Goal: Transaction & Acquisition: Book appointment/travel/reservation

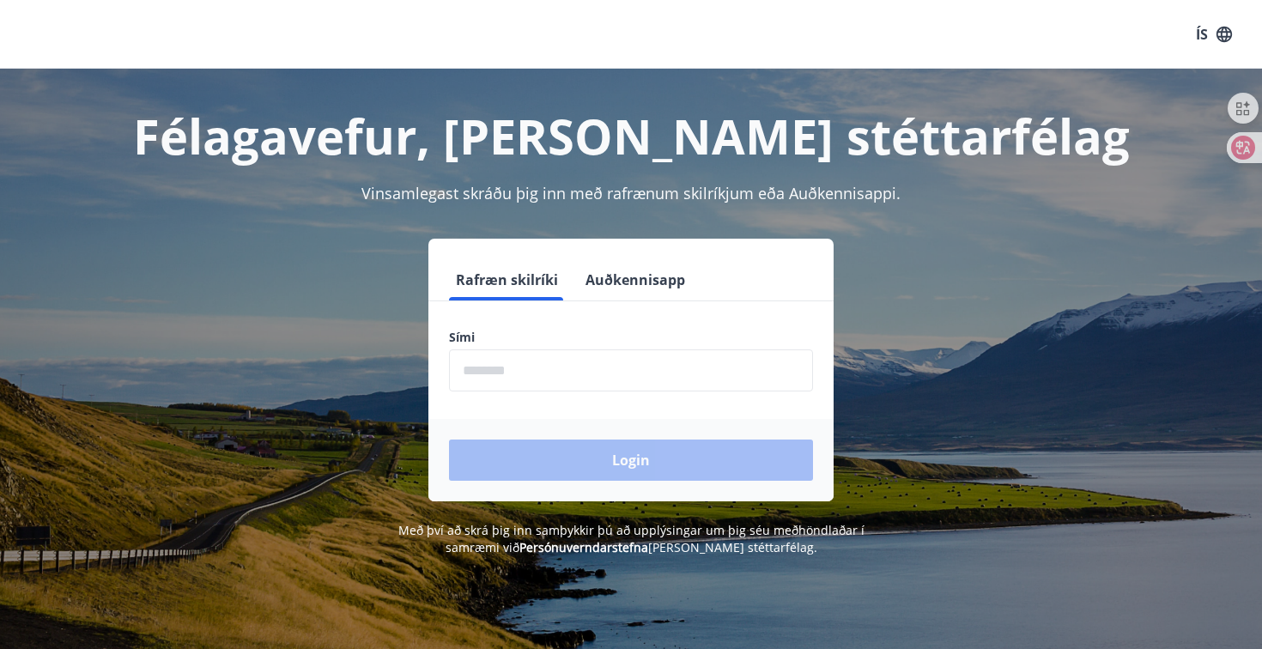
click at [629, 283] on button "Auðkennisapp" at bounding box center [635, 279] width 113 height 41
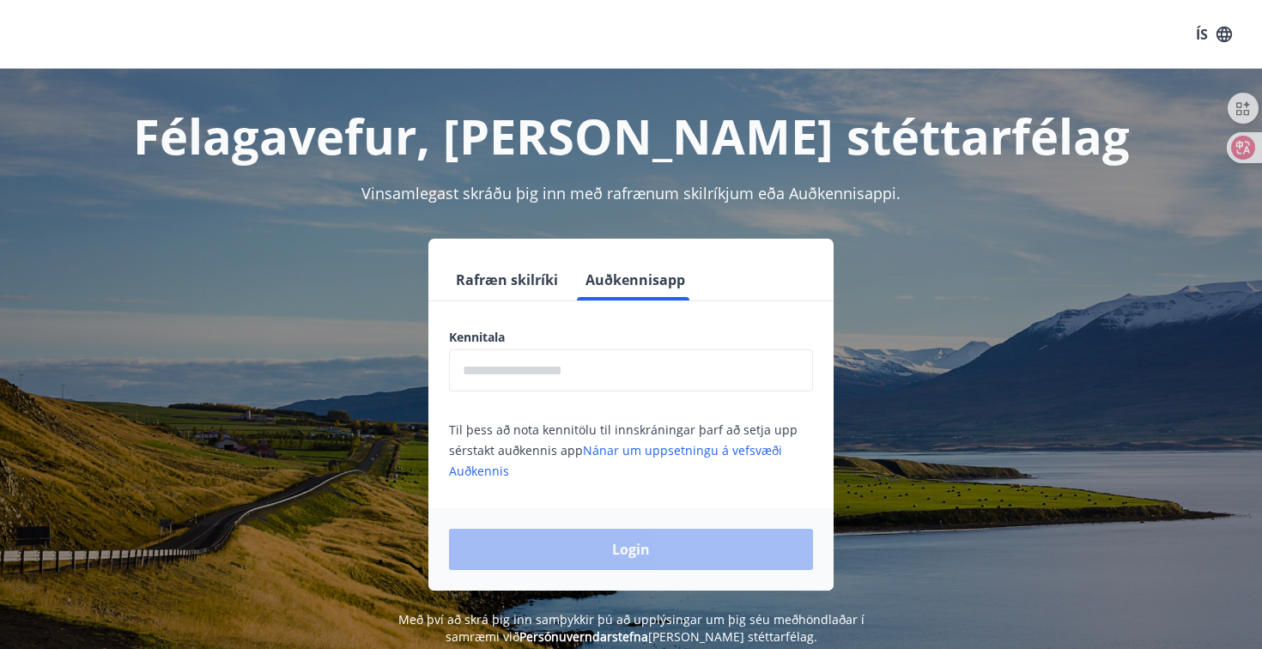
click at [543, 383] on input "text" at bounding box center [631, 370] width 364 height 42
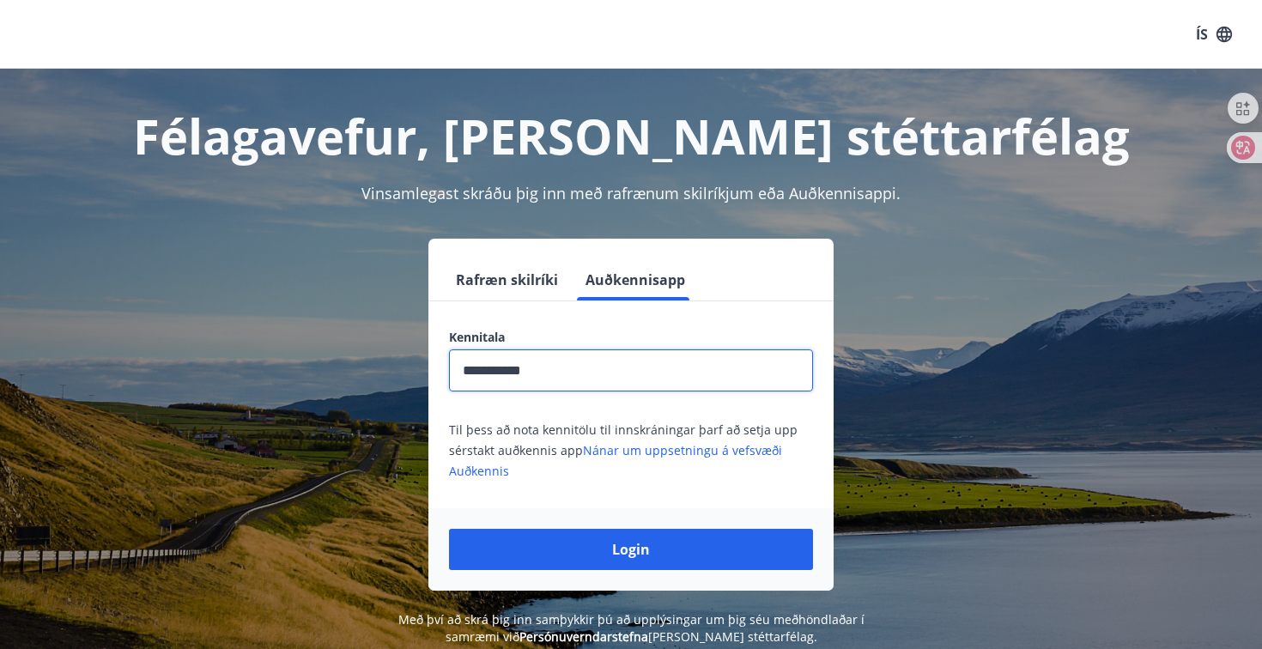
type input "**********"
click at [631, 550] on button "Login" at bounding box center [631, 549] width 364 height 41
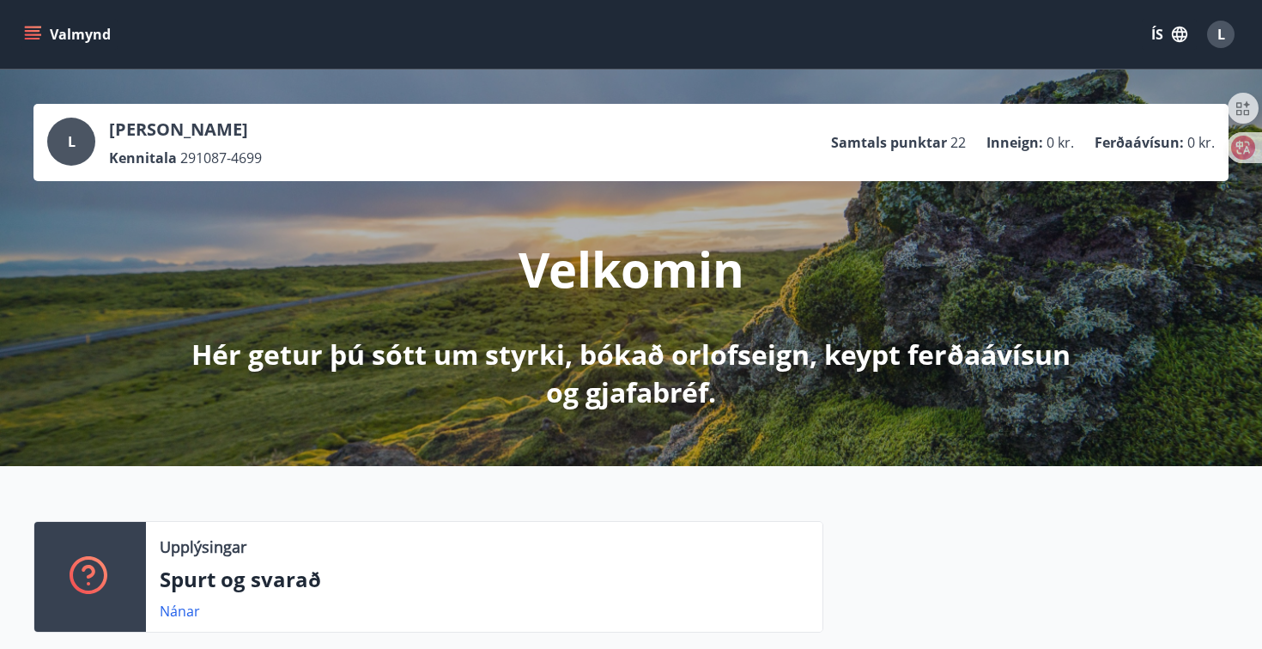
click at [1175, 31] on icon "button" at bounding box center [1179, 34] width 19 height 19
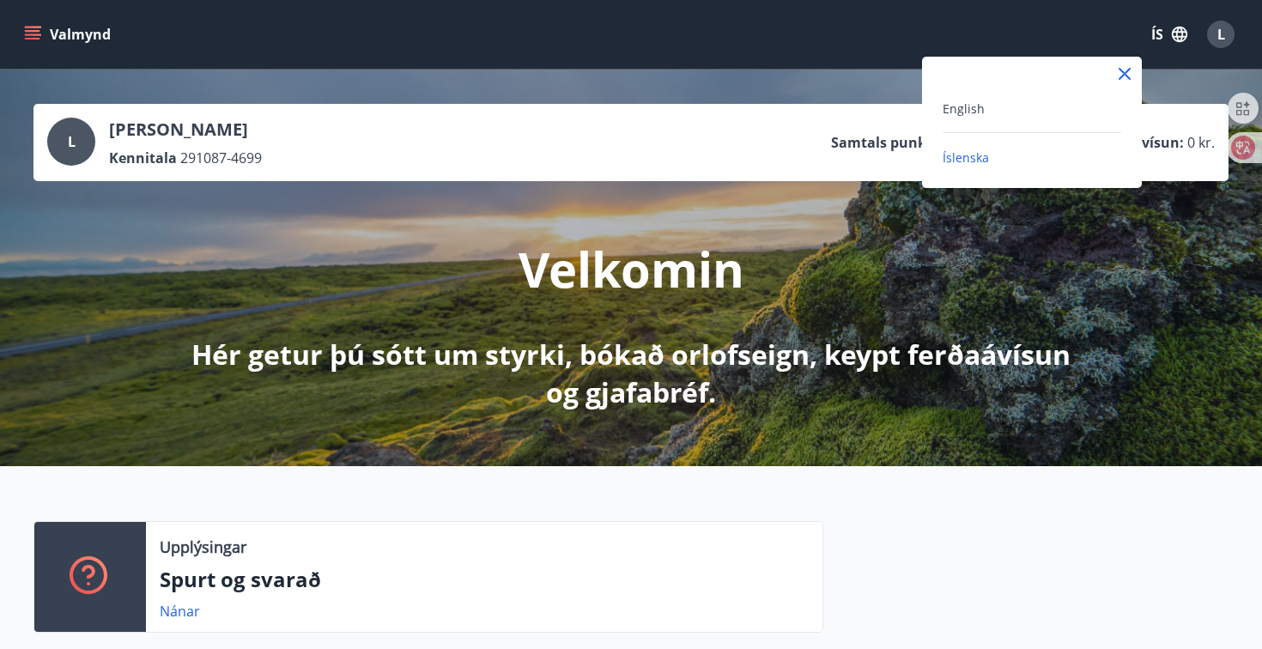
click at [1021, 109] on div "English" at bounding box center [1032, 108] width 179 height 21
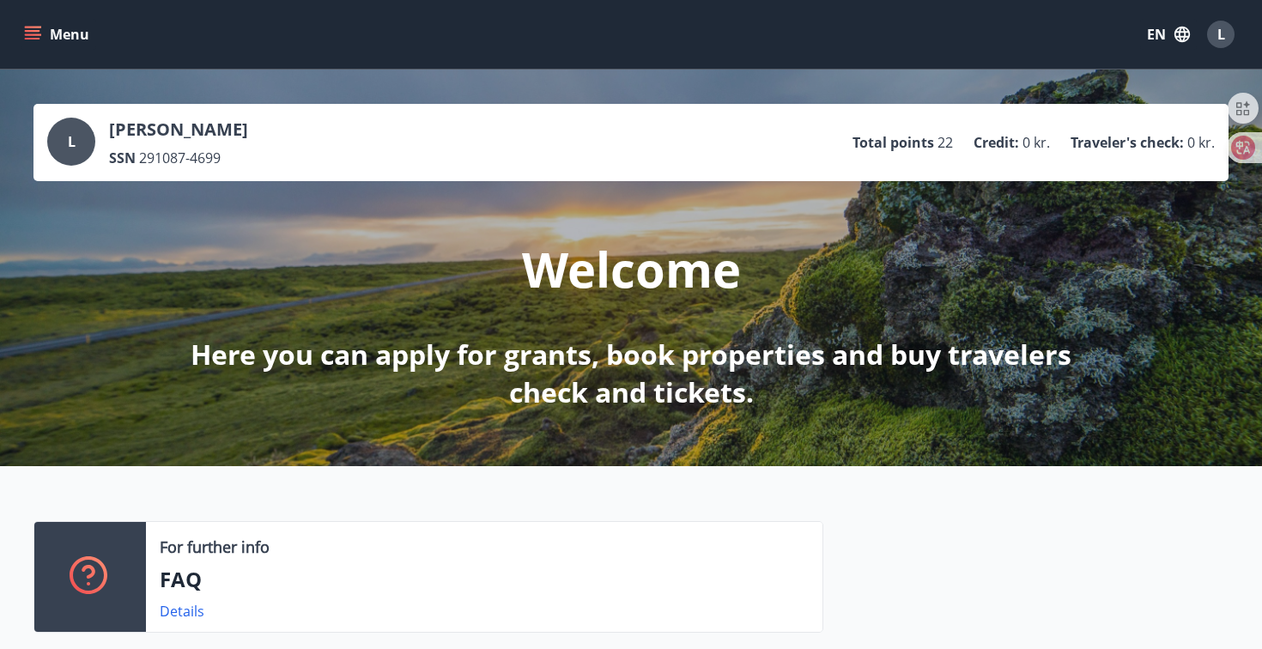
click at [30, 37] on icon "menu" at bounding box center [32, 34] width 17 height 17
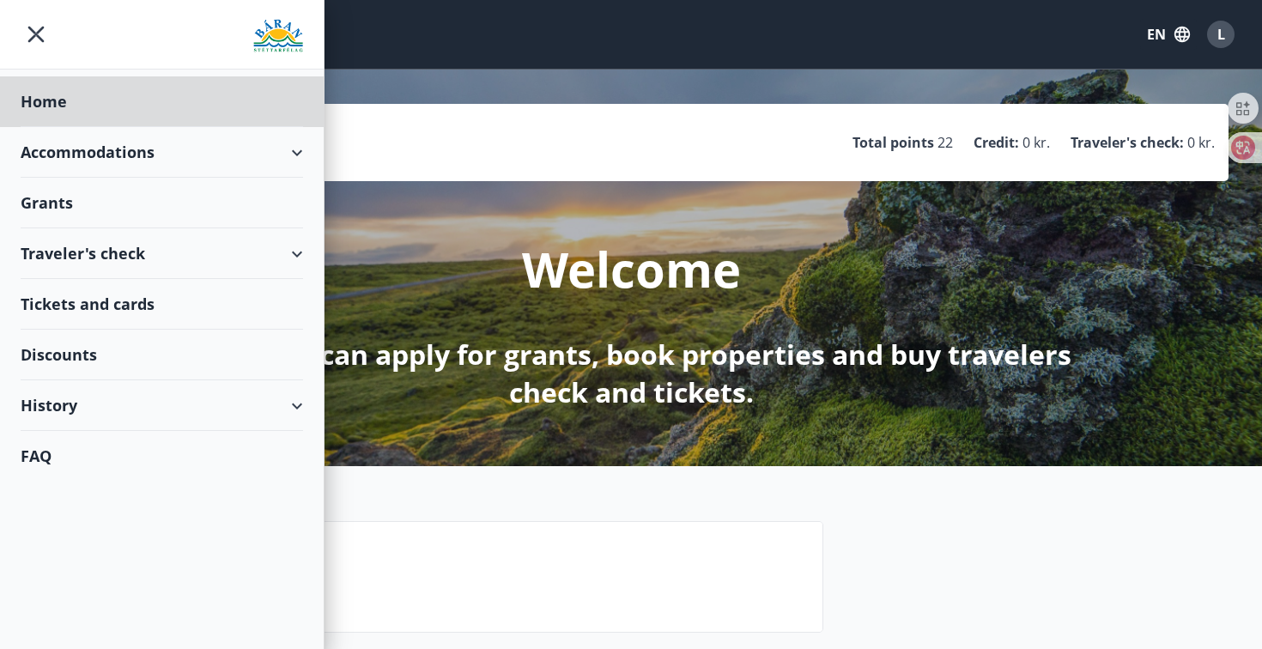
click at [58, 127] on div "Grants" at bounding box center [162, 101] width 282 height 51
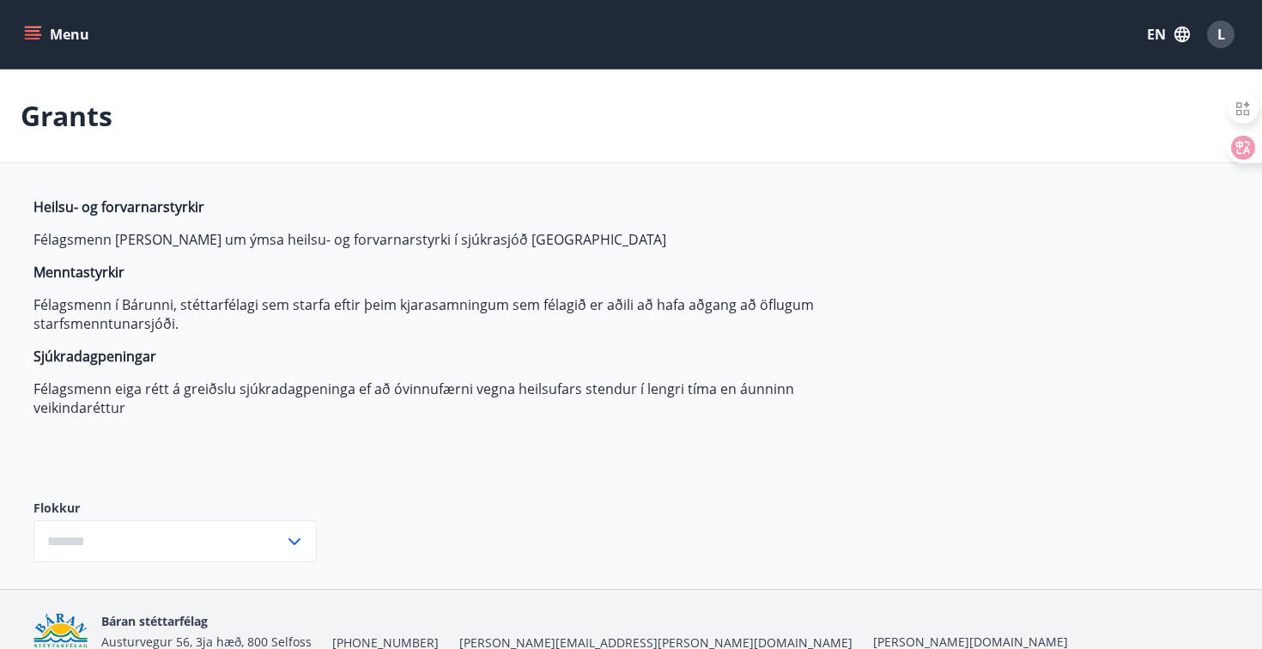
type input "***"
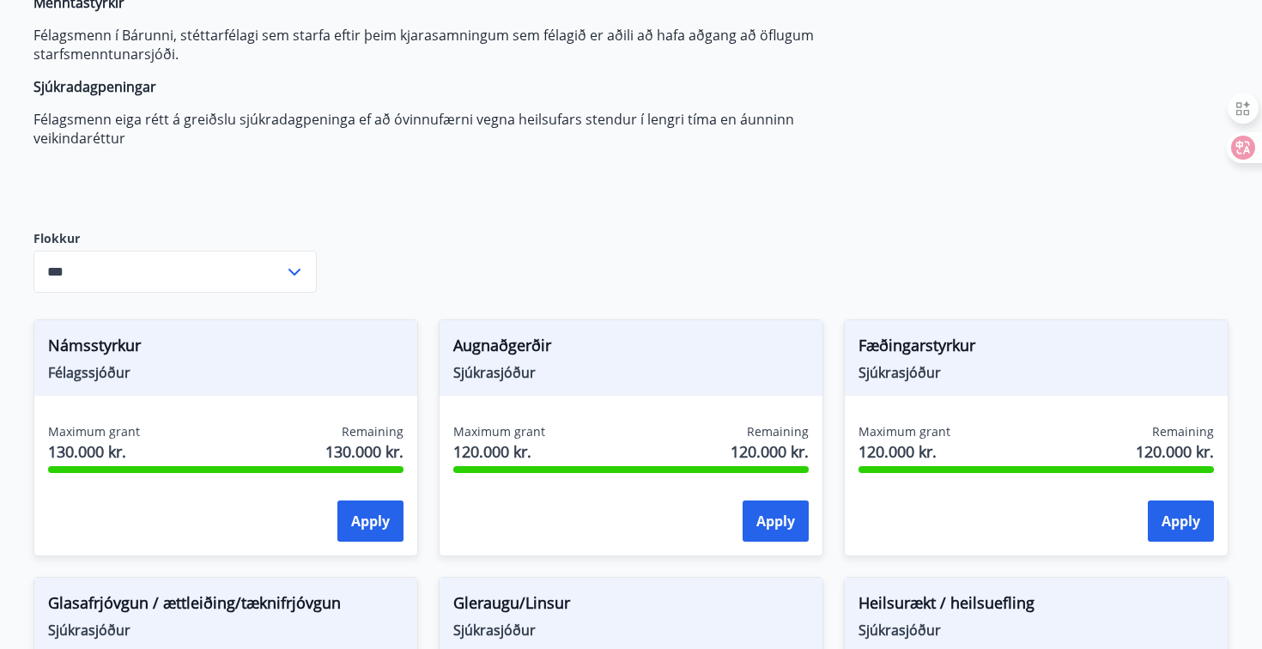
scroll to position [270, 0]
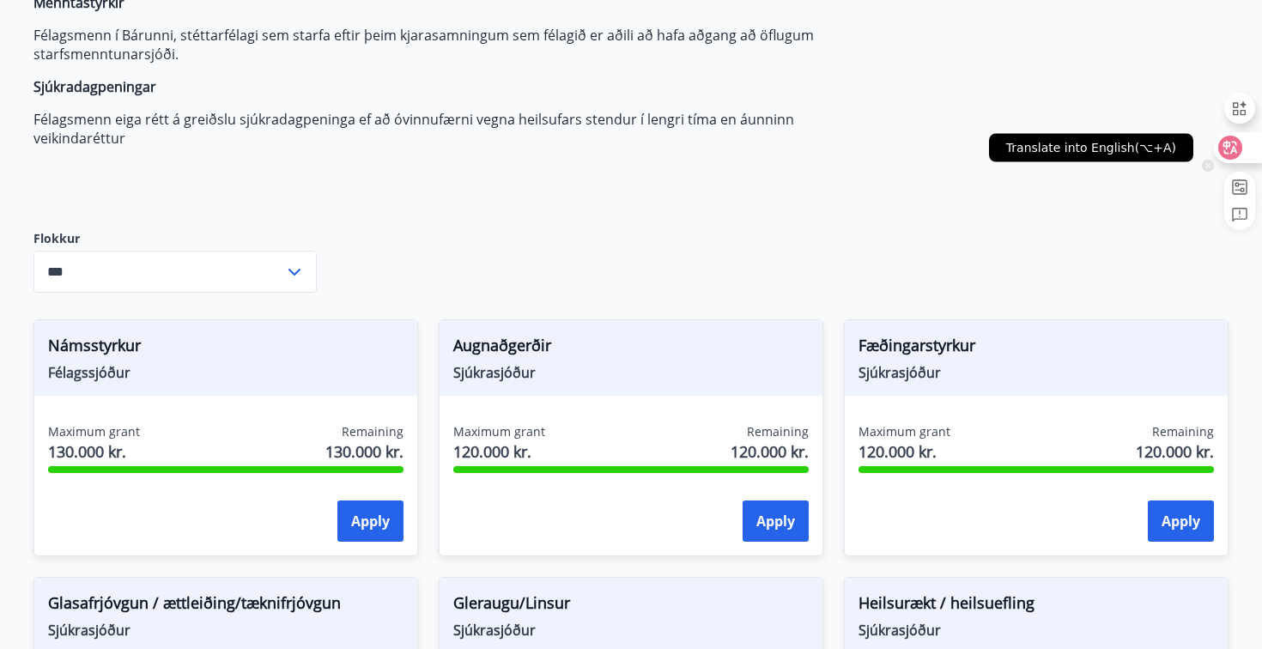
click at [1231, 143] on icon at bounding box center [1230, 147] width 17 height 17
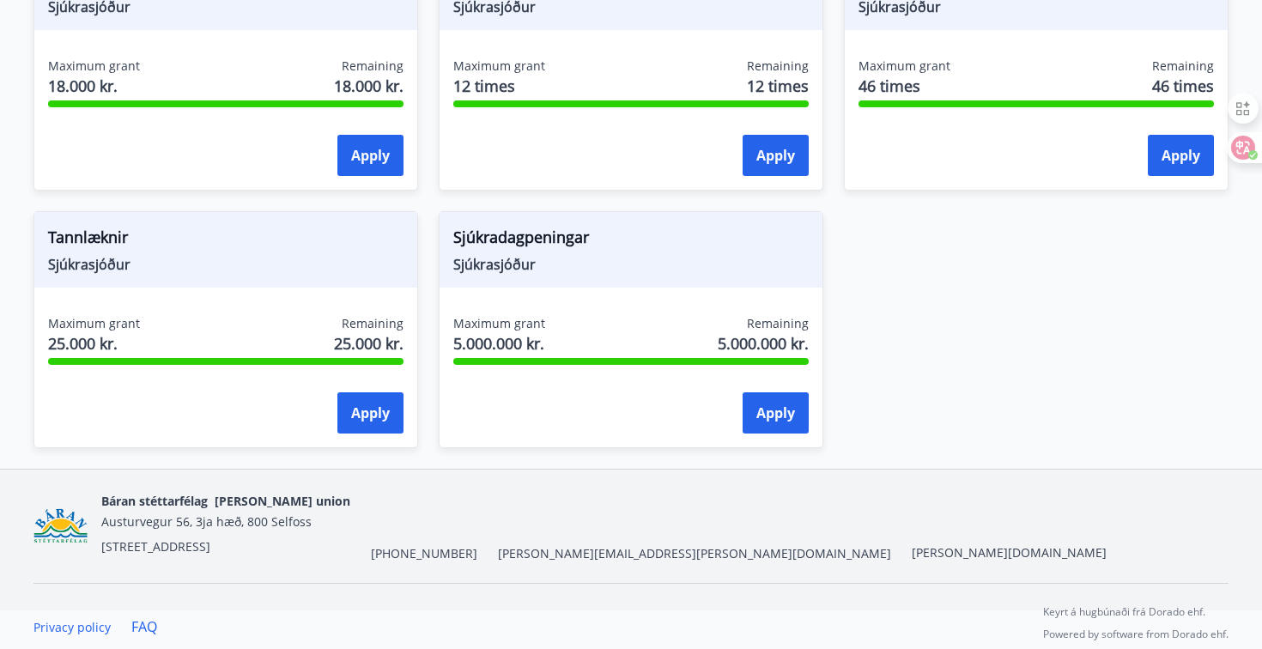
scroll to position [1411, 0]
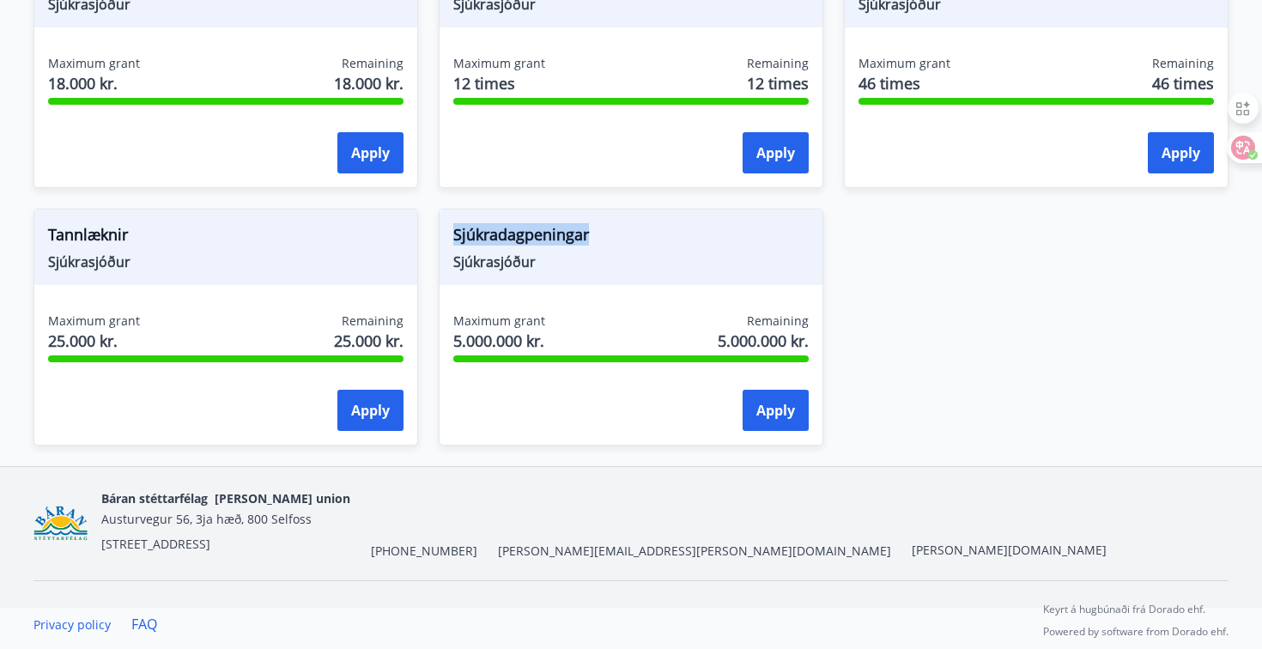
drag, startPoint x: 604, startPoint y: 234, endPoint x: 454, endPoint y: 227, distance: 150.4
click at [454, 227] on span "Sjúkradagpeningar" at bounding box center [630, 237] width 355 height 29
copy span "Sjúkradagpeningar"
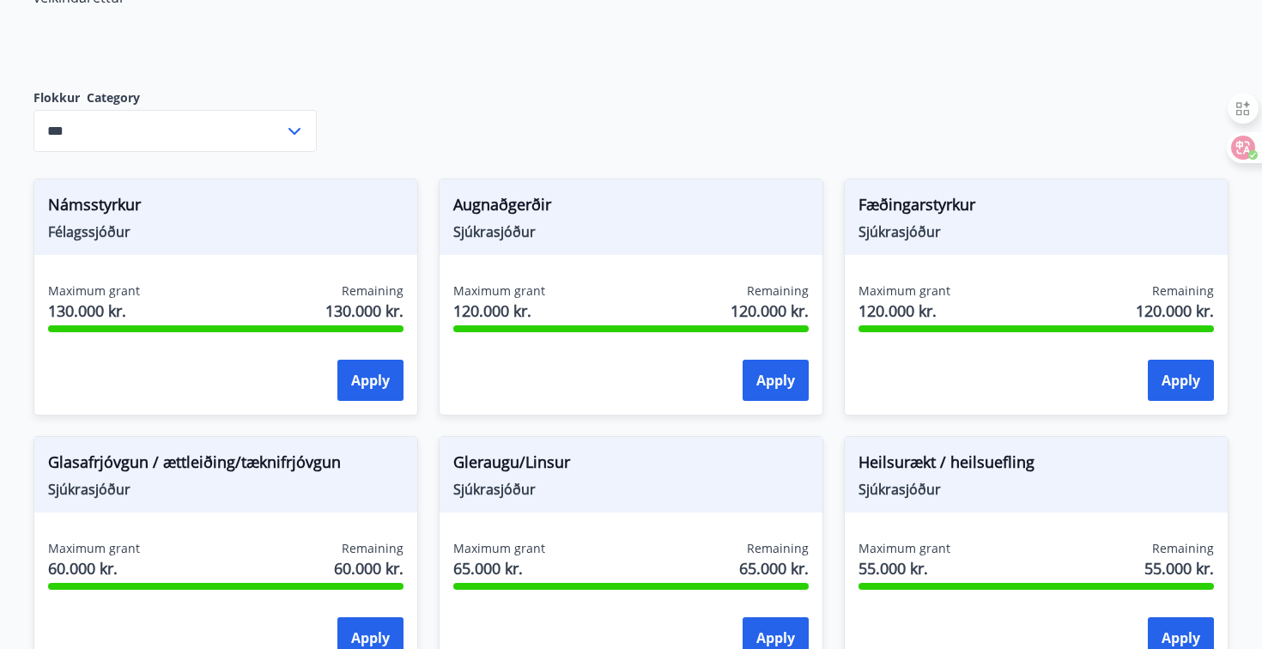
scroll to position [399, 0]
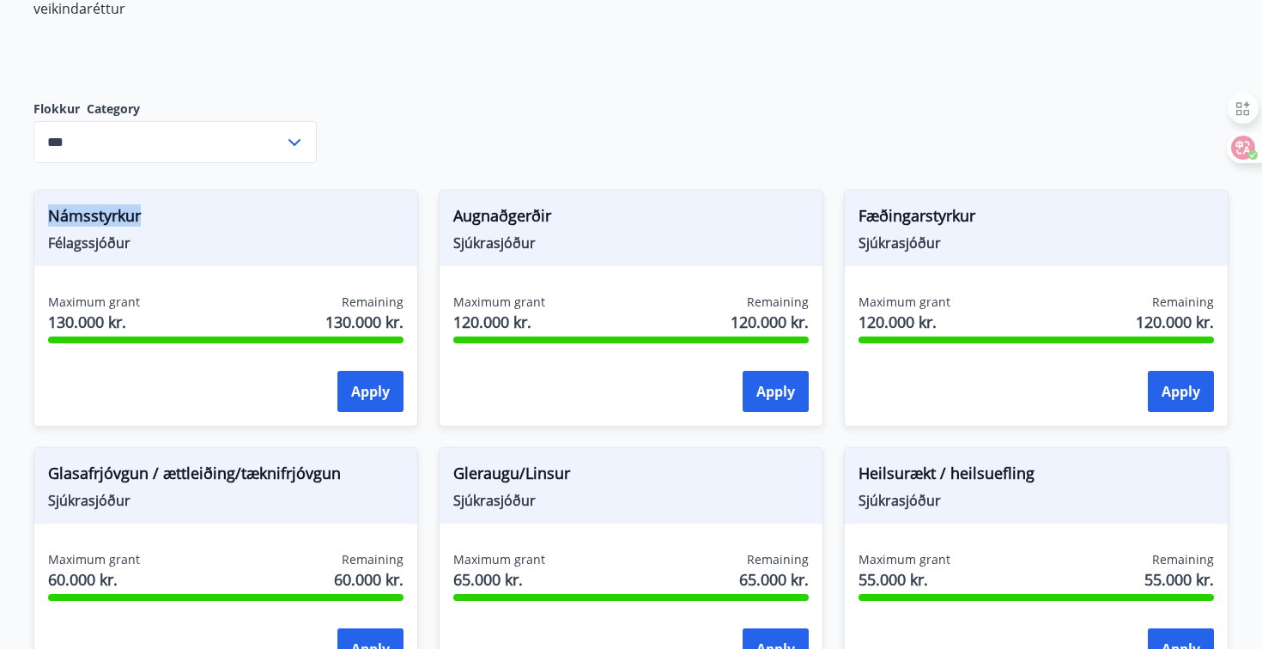
drag, startPoint x: 153, startPoint y: 220, endPoint x: 53, endPoint y: 215, distance: 99.7
click at [53, 215] on span "Námsstyrkur" at bounding box center [225, 218] width 355 height 29
copy span "Námsstyrkur"
drag, startPoint x: 557, startPoint y: 214, endPoint x: 457, endPoint y: 207, distance: 100.7
click at [457, 207] on span "Augnaðgerðir" at bounding box center [630, 218] width 355 height 29
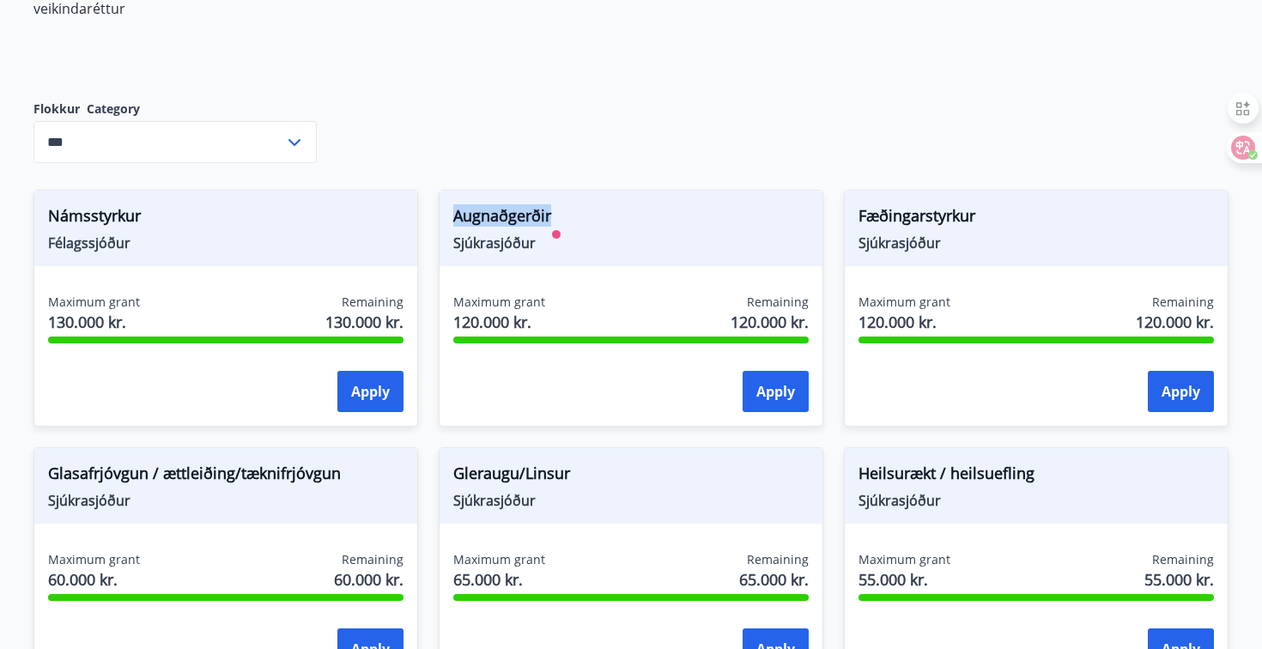
copy span "Augnaðgerðir"
drag, startPoint x: 985, startPoint y: 213, endPoint x: 858, endPoint y: 223, distance: 127.5
click at [858, 223] on div "Fæðingarstyrkur Sjúkrasjóður" at bounding box center [1036, 229] width 383 height 76
copy span "Fæðingarstyrkur"
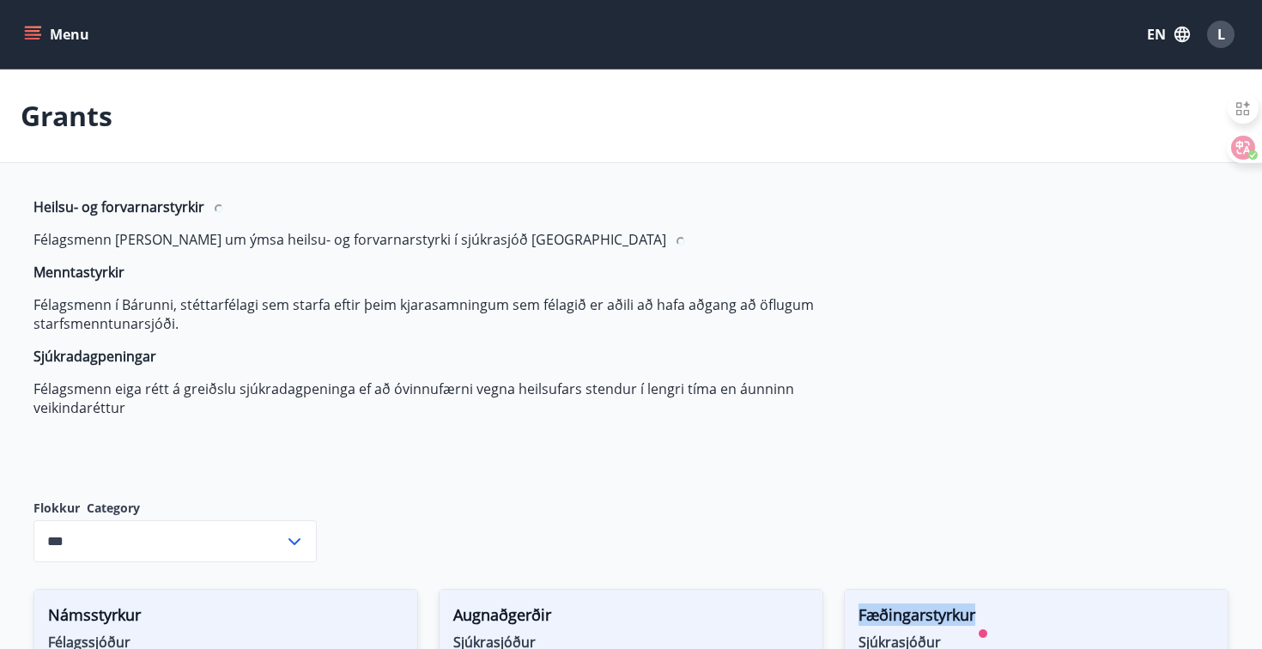
scroll to position [0, 0]
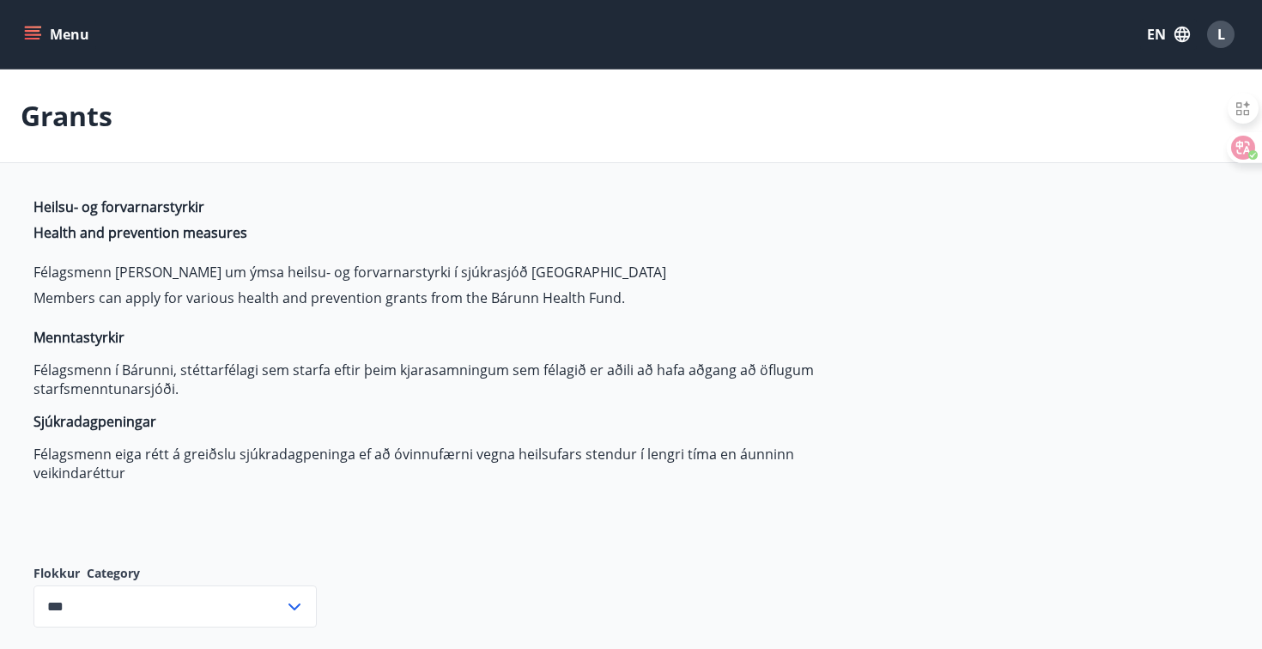
click at [56, 31] on button "Menu" at bounding box center [59, 34] width 76 height 31
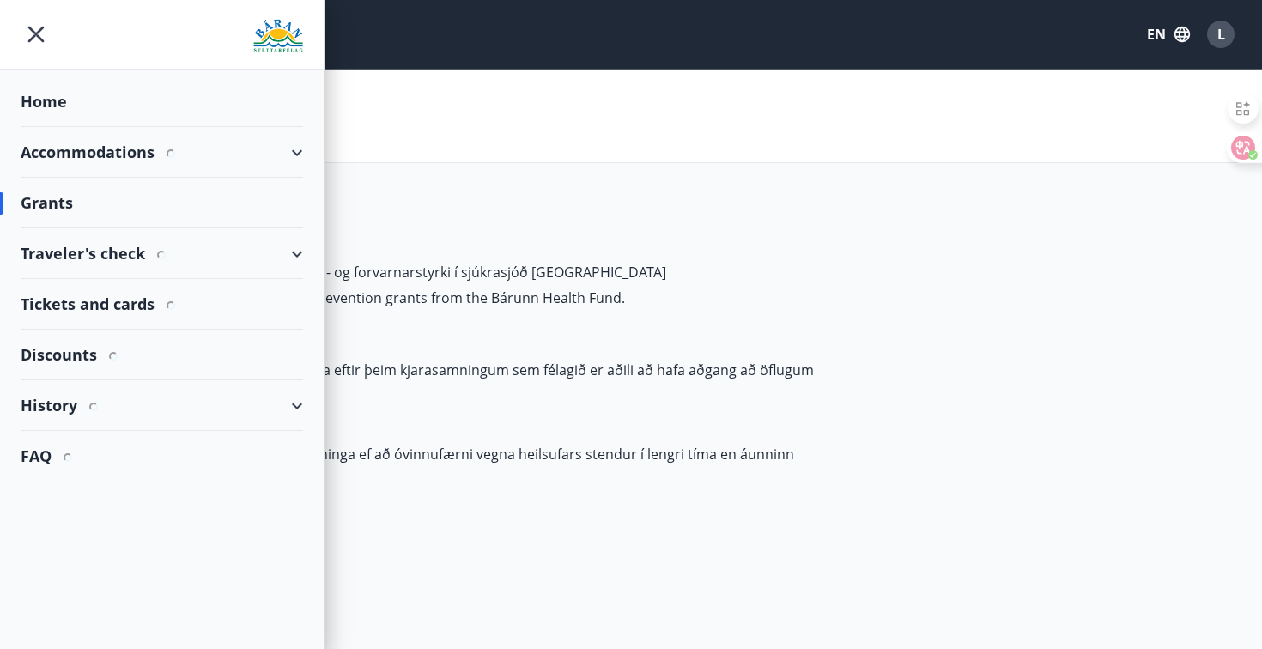
click at [79, 146] on div "Accommodations" at bounding box center [162, 152] width 282 height 51
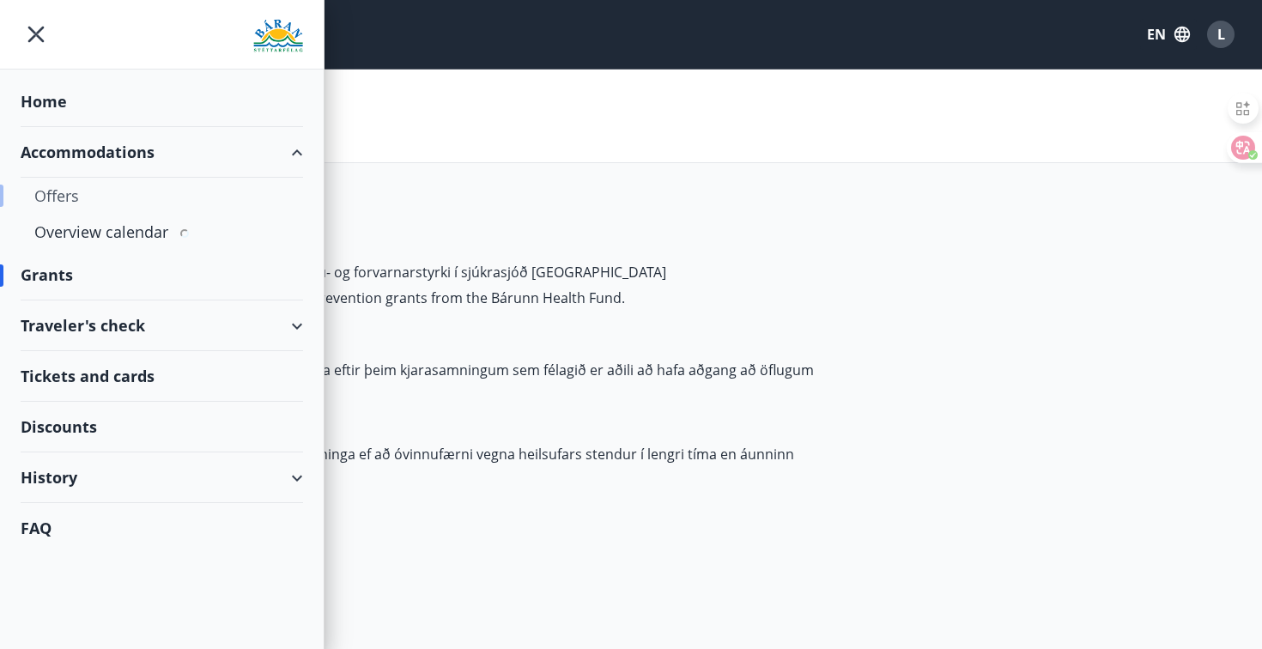
click at [70, 198] on div "Offers" at bounding box center [161, 196] width 255 height 36
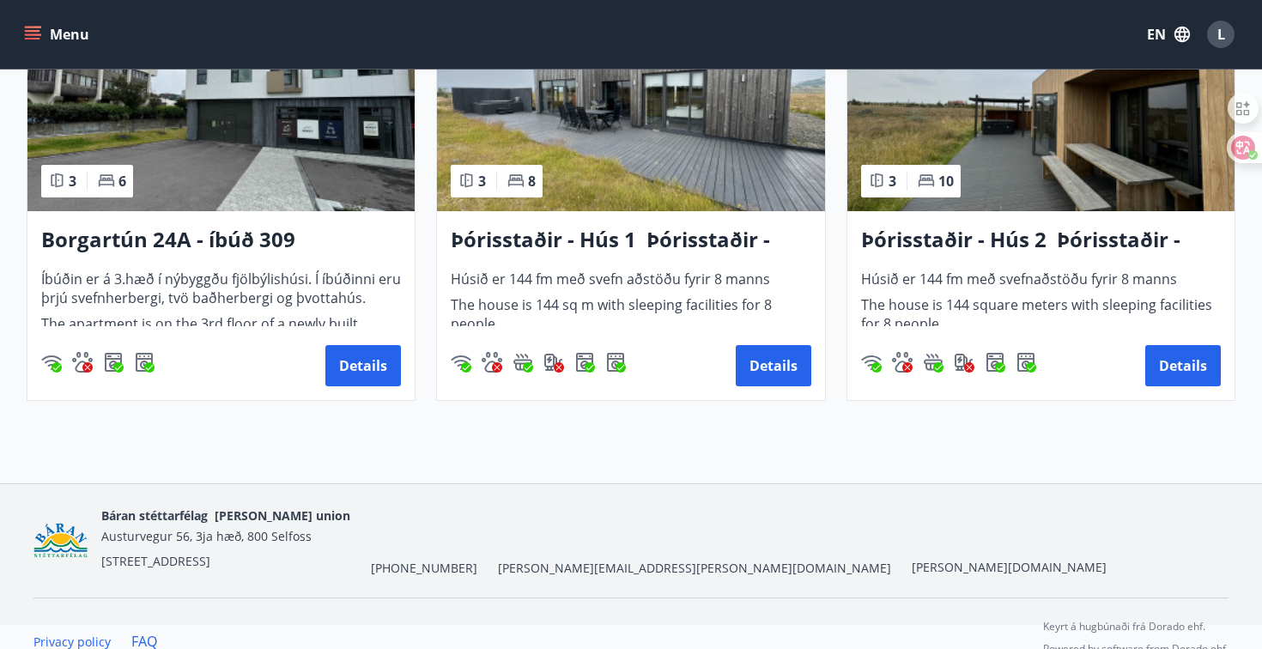
scroll to position [1370, 0]
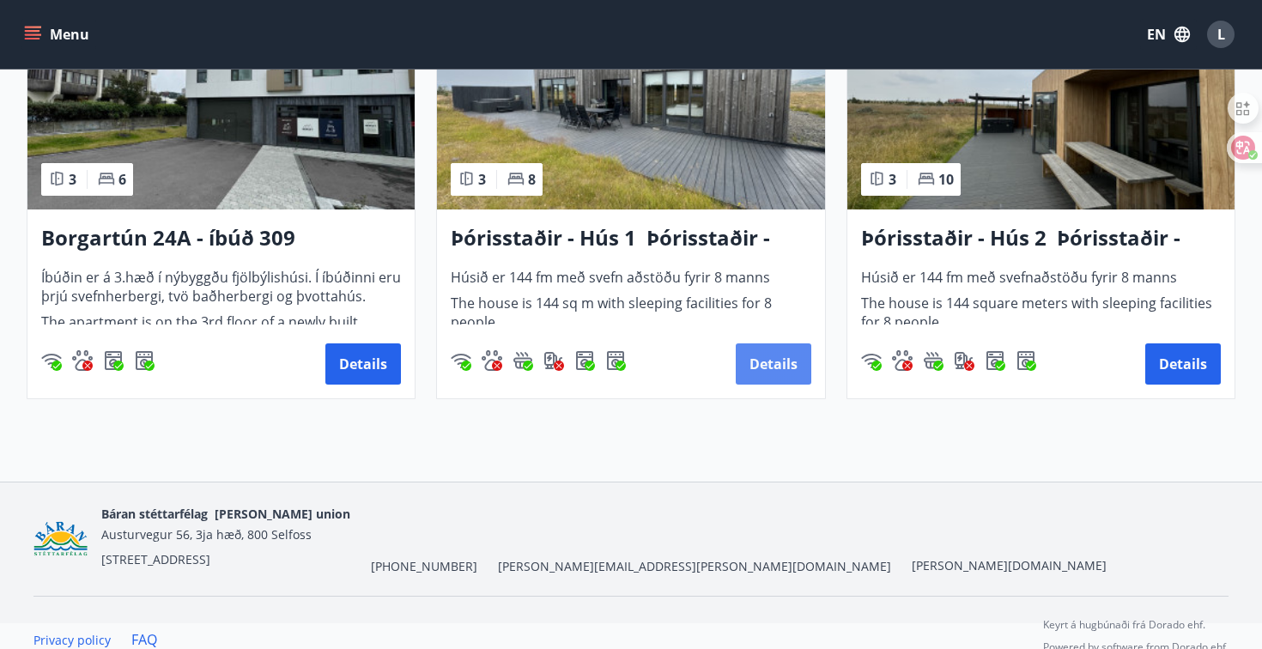
click at [777, 374] on button "Details" at bounding box center [774, 363] width 76 height 41
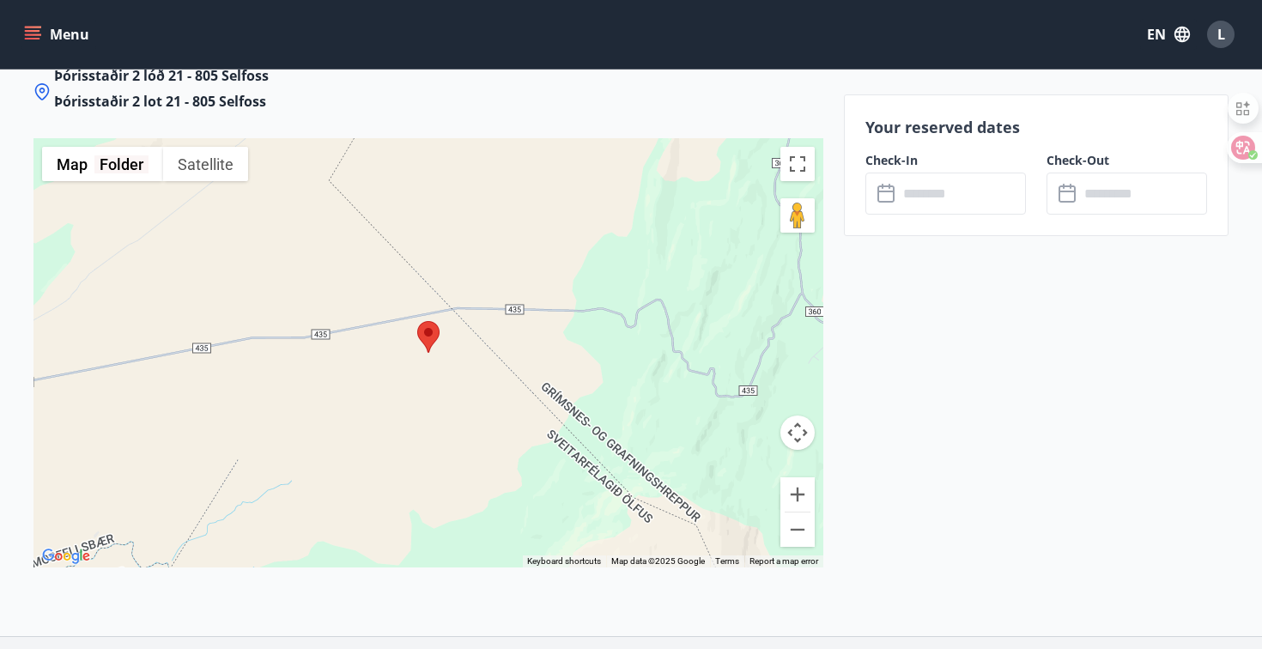
scroll to position [5141, 0]
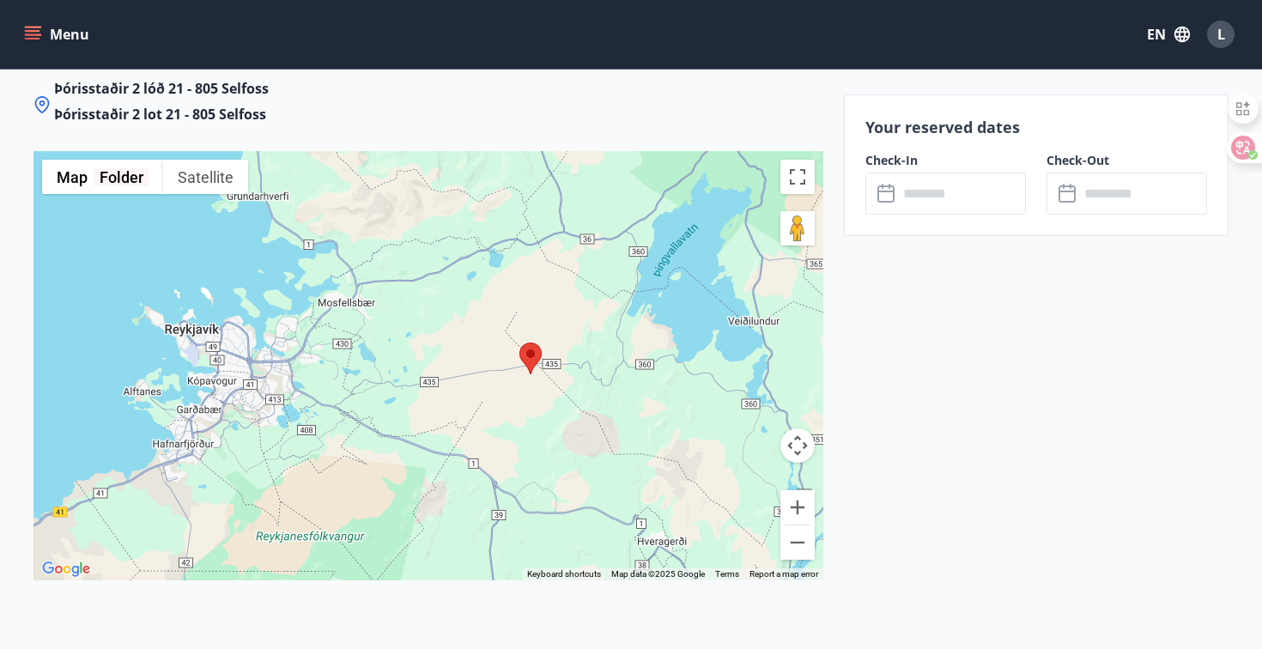
click at [942, 193] on input "text" at bounding box center [962, 194] width 128 height 42
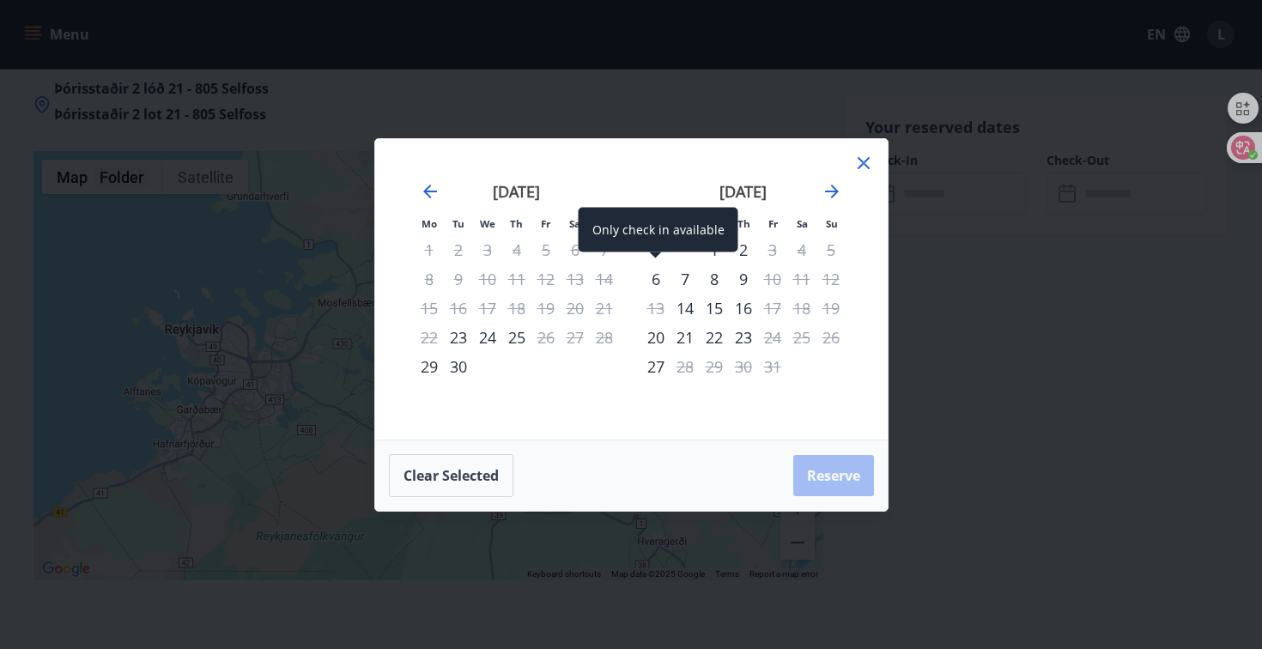
click at [655, 276] on div "6" at bounding box center [655, 278] width 29 height 29
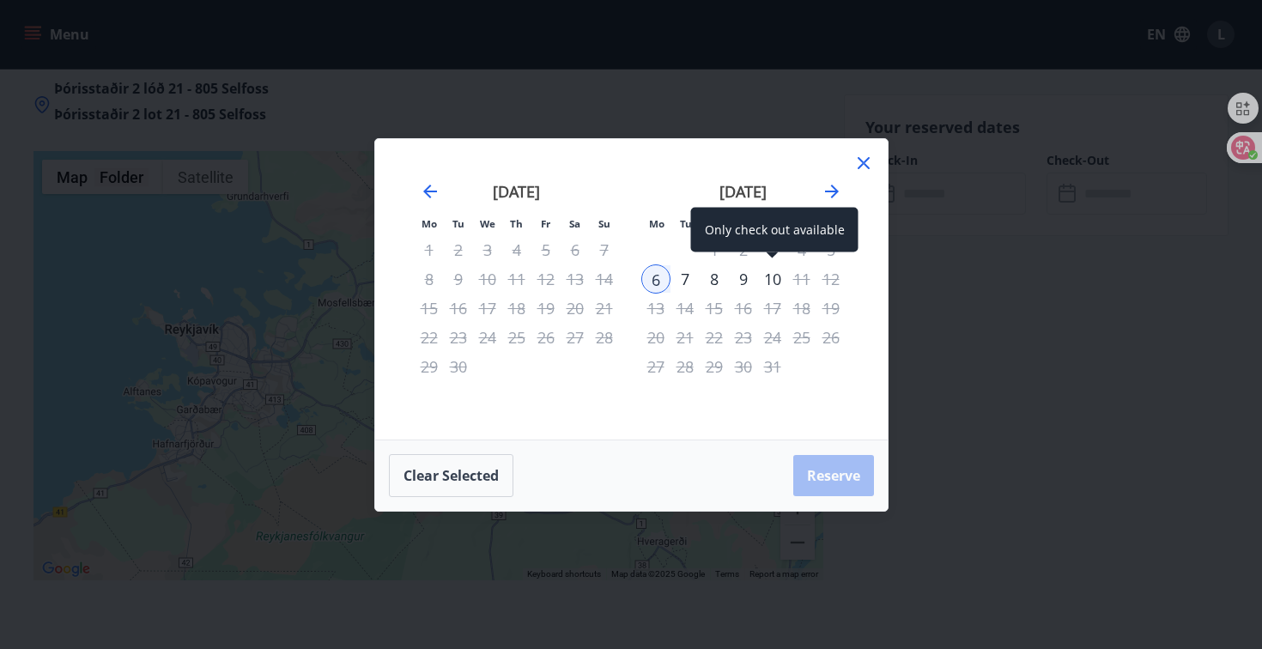
click at [773, 277] on div "10" at bounding box center [772, 278] width 29 height 29
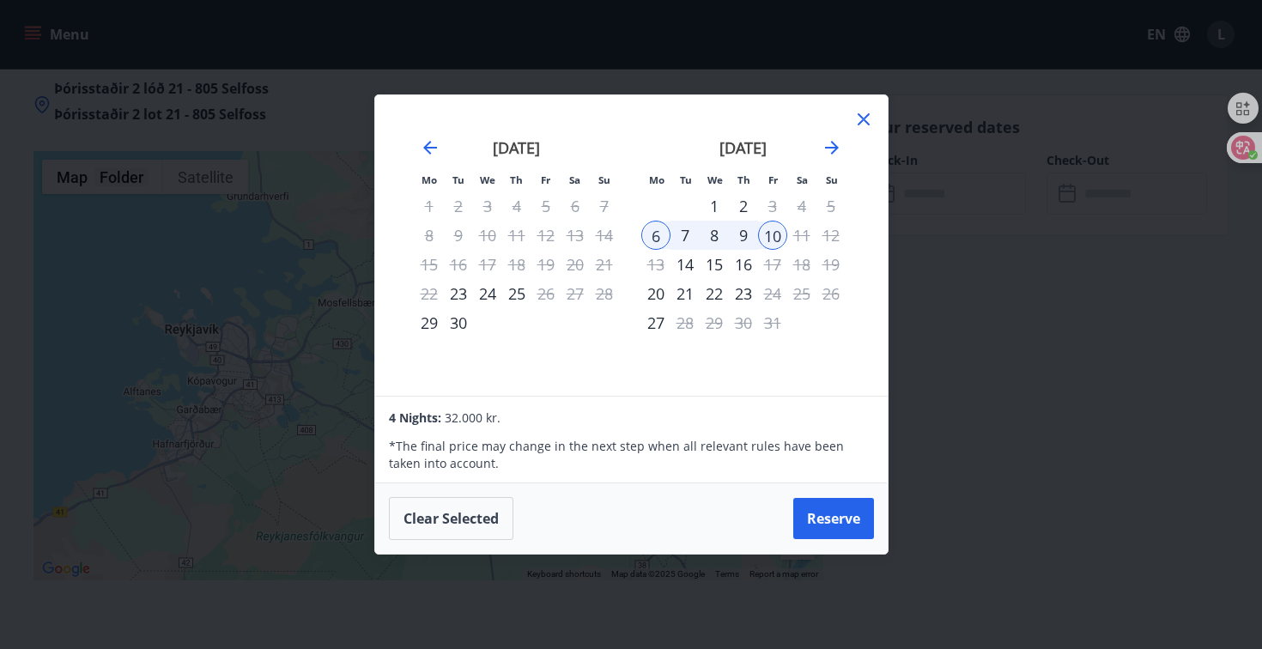
click at [868, 114] on icon at bounding box center [864, 119] width 12 height 12
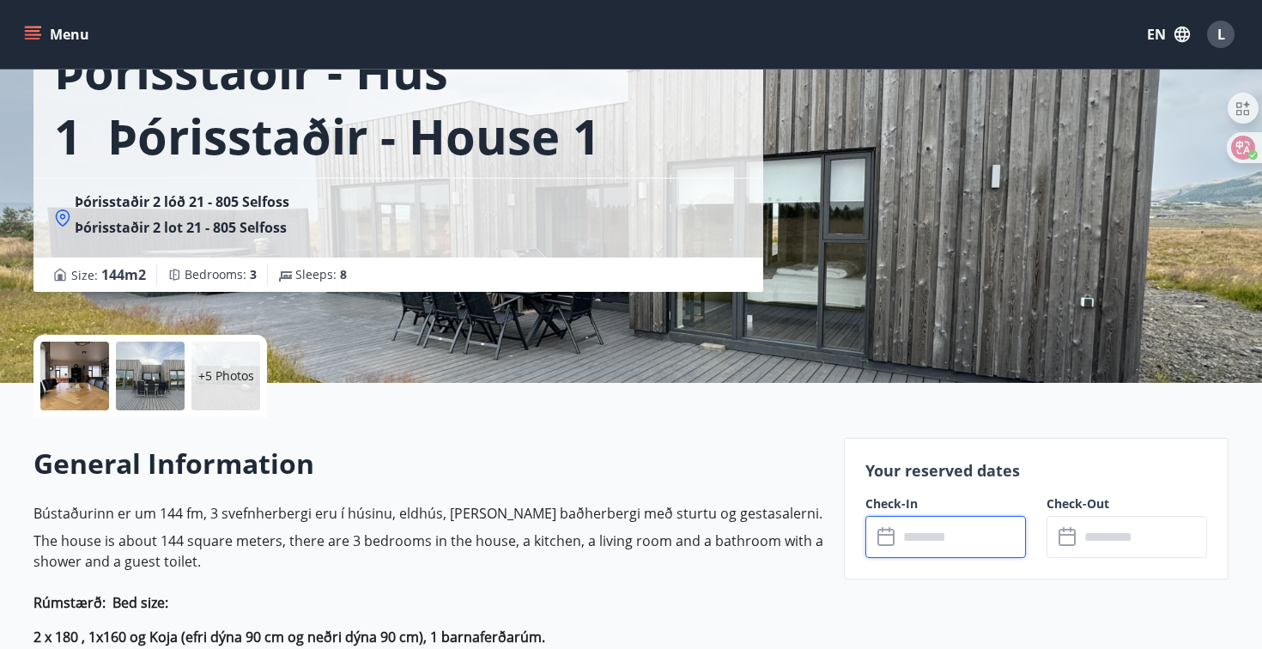
scroll to position [142, 0]
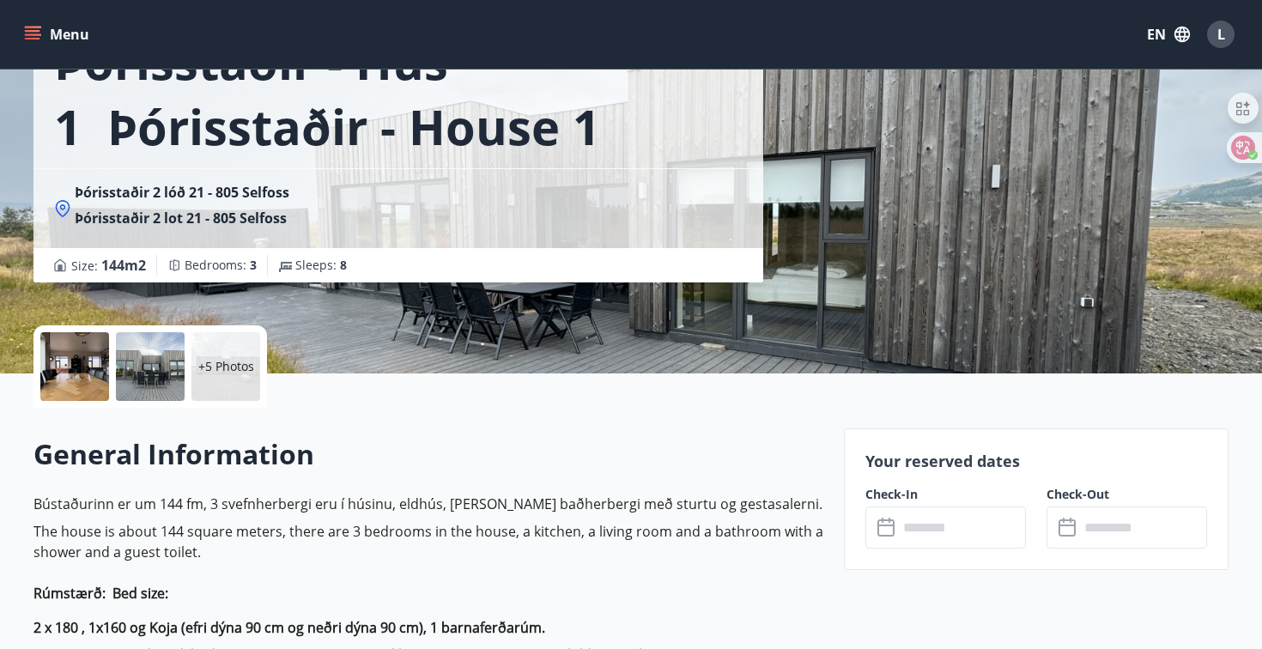
click at [83, 355] on div at bounding box center [74, 366] width 69 height 69
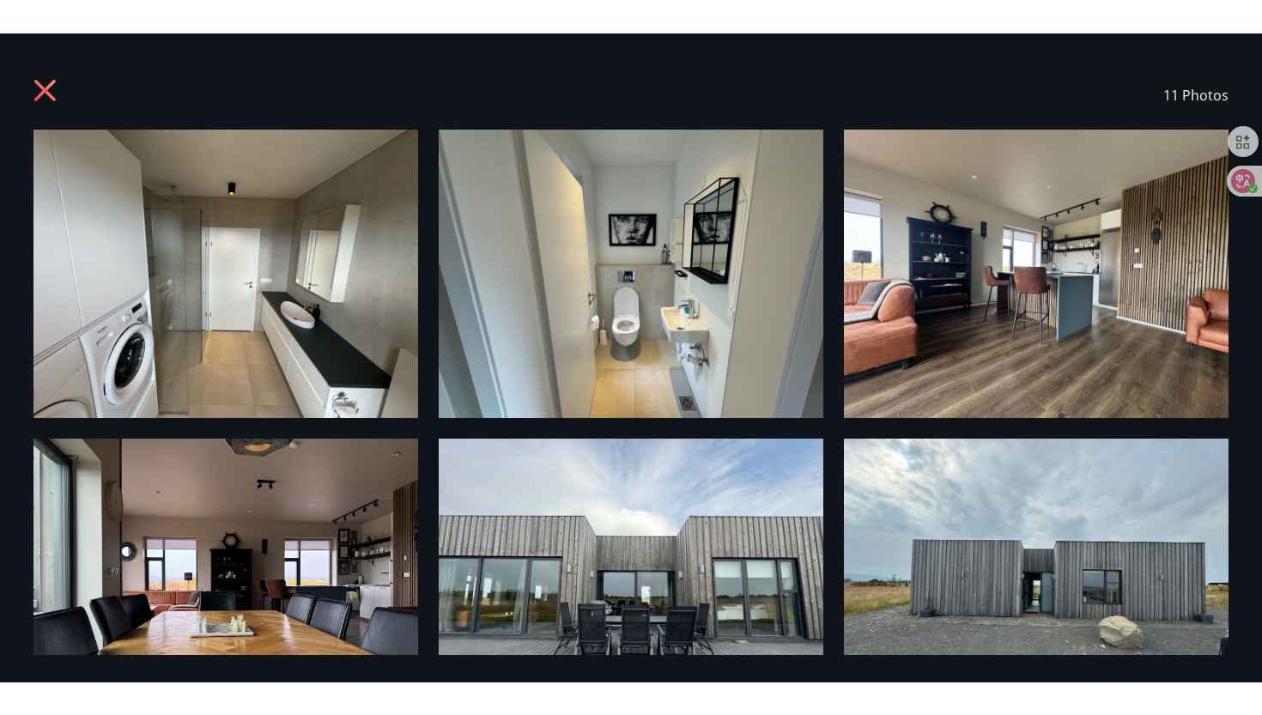
scroll to position [0, 0]
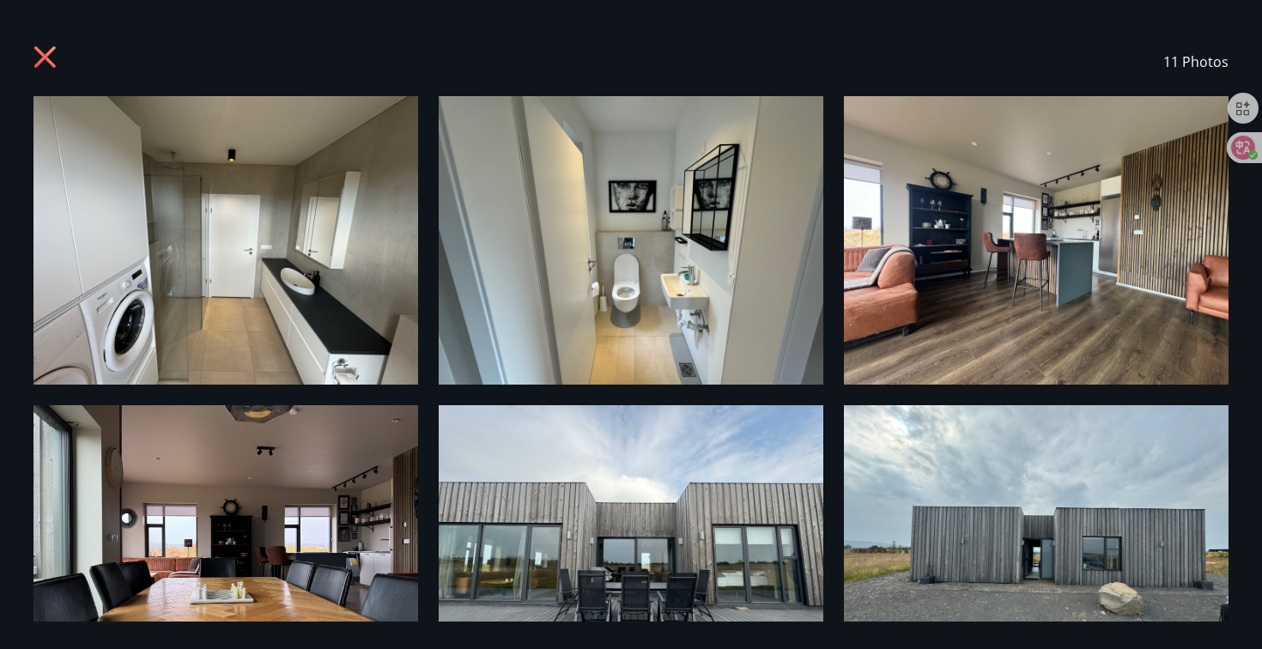
click at [39, 52] on icon at bounding box center [44, 56] width 21 height 21
